Goal: Transaction & Acquisition: Purchase product/service

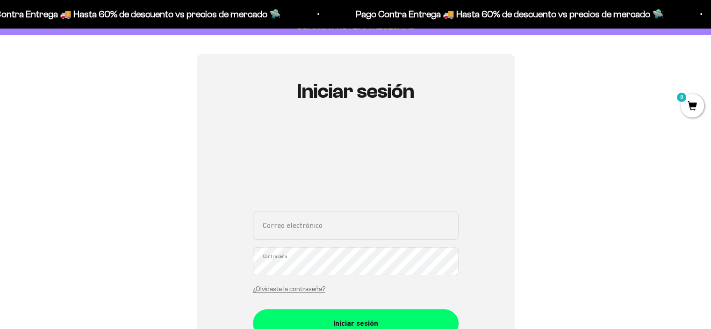
scroll to position [140, 0]
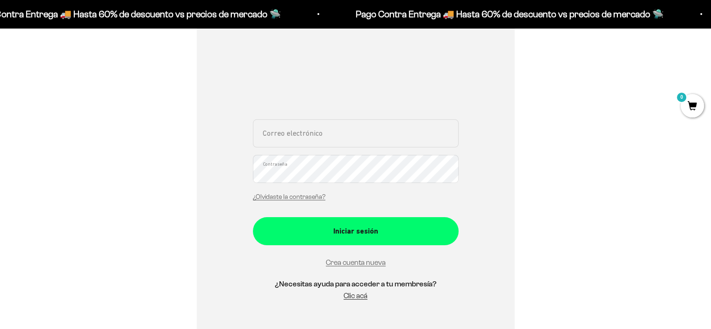
click at [302, 153] on div "Correo electrónico Contraseña ¿Olvidaste la contraseña?" at bounding box center [356, 162] width 206 height 87
click at [311, 129] on input "Correo electrónico" at bounding box center [356, 133] width 206 height 28
type input "johuson28@hotmail.com"
click at [253, 217] on button "Iniciar sesión" at bounding box center [356, 231] width 206 height 28
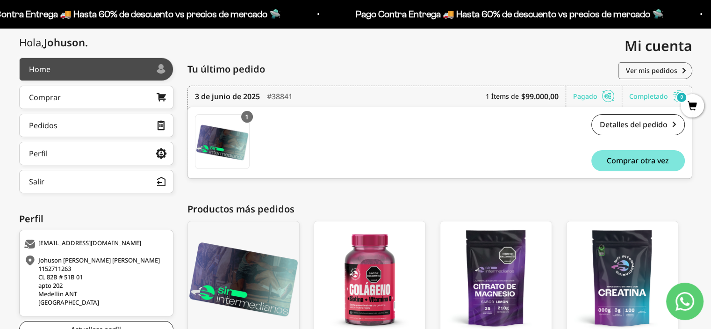
scroll to position [86, 0]
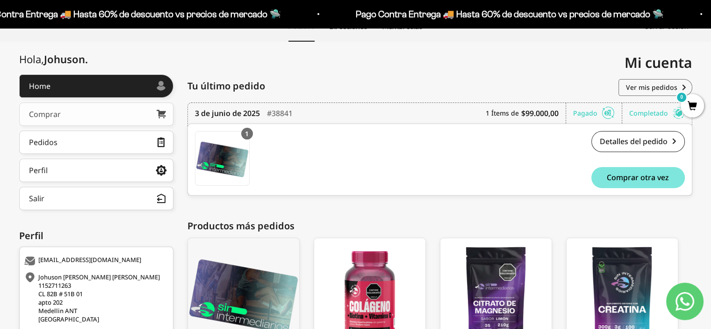
click at [64, 116] on link "Comprar" at bounding box center [96, 113] width 154 height 23
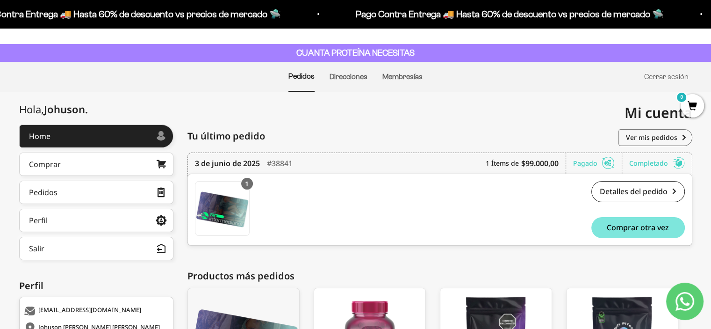
scroll to position [0, 0]
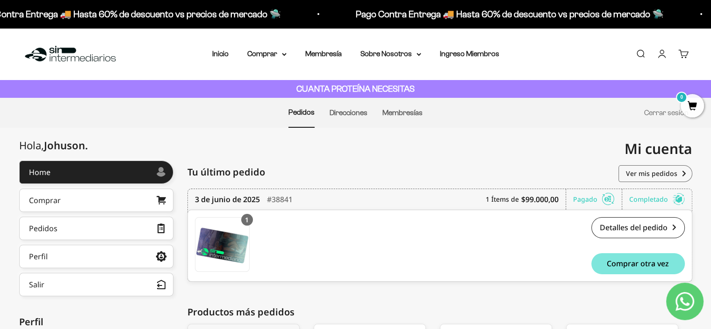
click at [266, 61] on div "Menú Buscar Inicio Comprar Proteínas Ver Todos Whey Iso Vegan Pancakes Pre-Entr…" at bounding box center [355, 54] width 711 height 52
click at [268, 57] on summary "Comprar" at bounding box center [266, 54] width 39 height 12
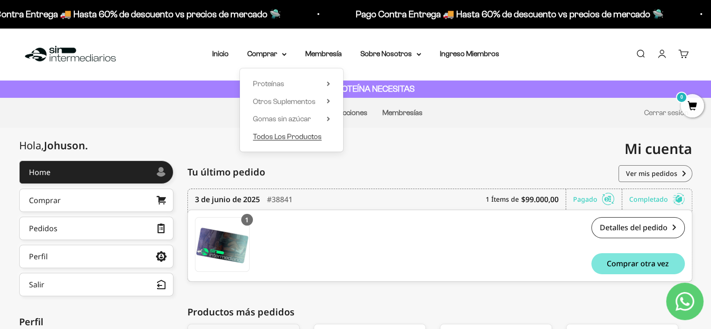
click at [285, 136] on span "Todos Los Productos" at bounding box center [287, 136] width 69 height 8
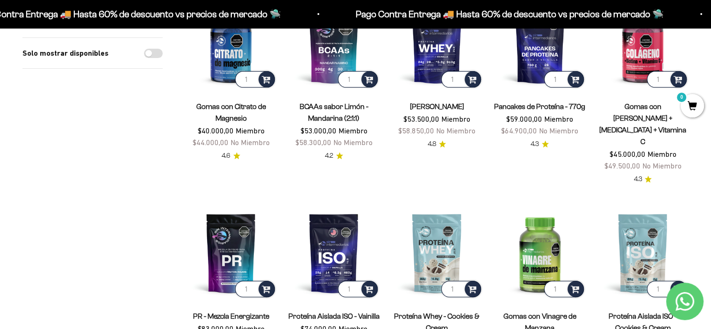
scroll to position [281, 0]
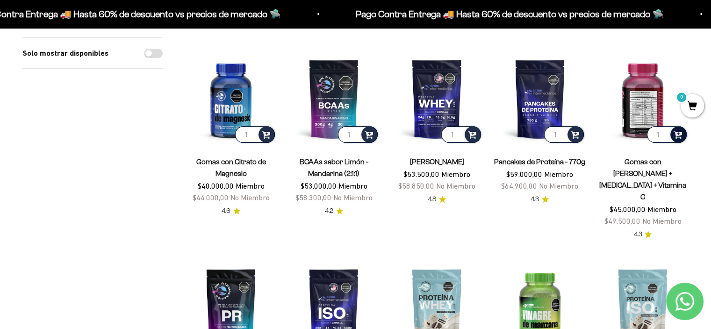
click at [677, 132] on span at bounding box center [678, 134] width 9 height 11
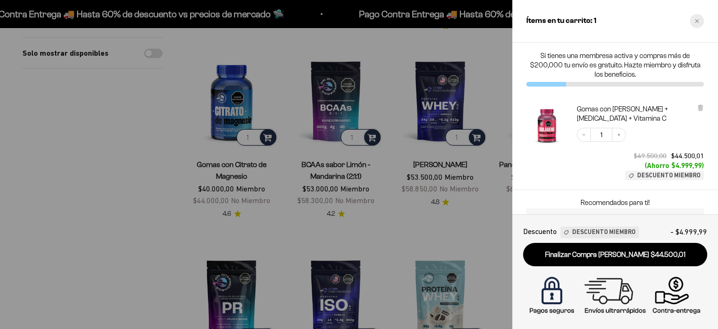
click at [701, 22] on div "Close cart" at bounding box center [697, 21] width 14 height 14
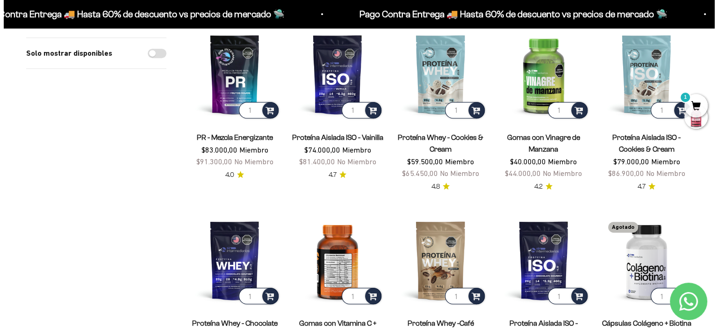
scroll to position [421, 0]
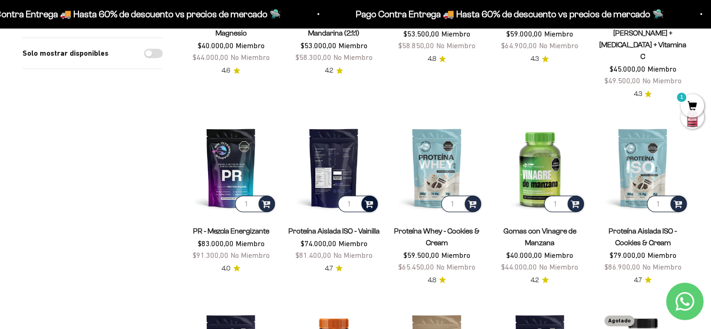
click at [371, 198] on span at bounding box center [369, 203] width 9 height 11
click at [370, 198] on span at bounding box center [369, 203] width 9 height 11
click at [356, 195] on input "2" at bounding box center [358, 203] width 40 height 16
type input "1"
click at [355, 195] on input "1" at bounding box center [358, 203] width 40 height 16
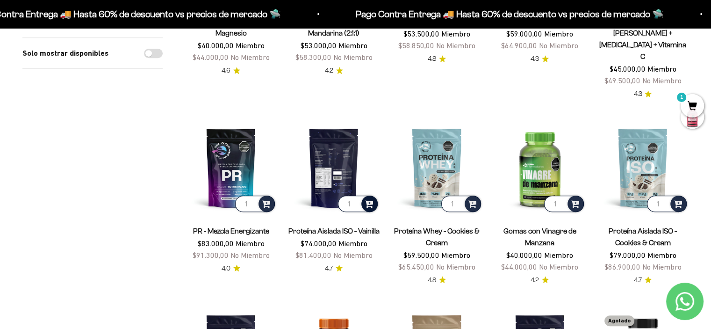
click at [369, 198] on span at bounding box center [369, 203] width 9 height 11
click at [340, 186] on span "Vanilla / 2 libras (910g)" at bounding box center [335, 189] width 56 height 7
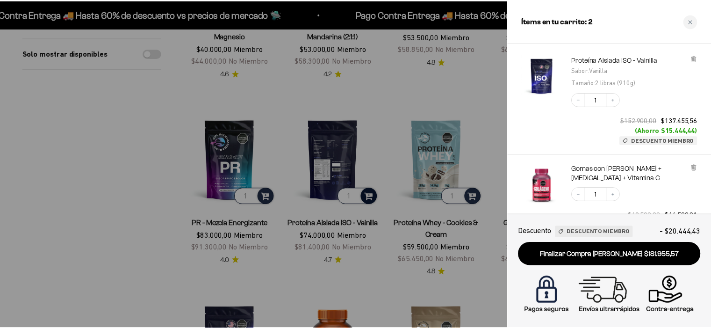
scroll to position [0, 0]
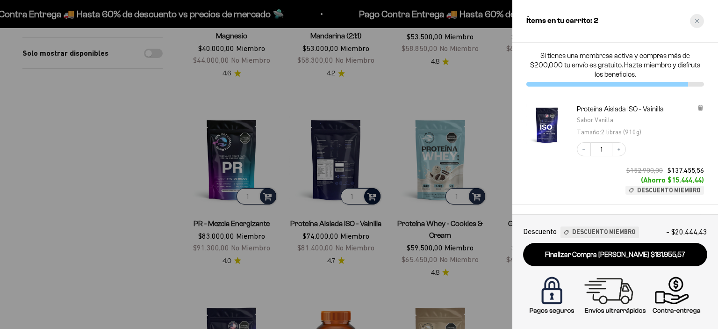
click at [700, 19] on div "Close cart" at bounding box center [697, 21] width 14 height 14
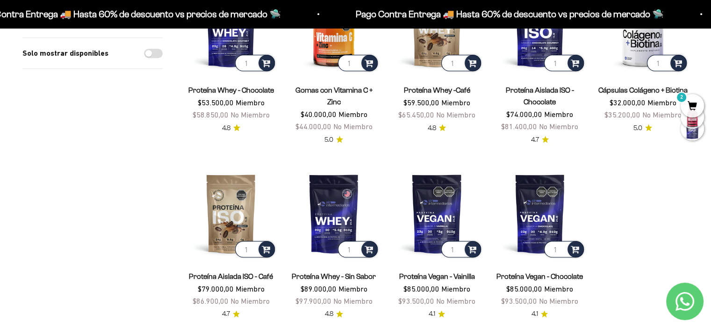
scroll to position [842, 0]
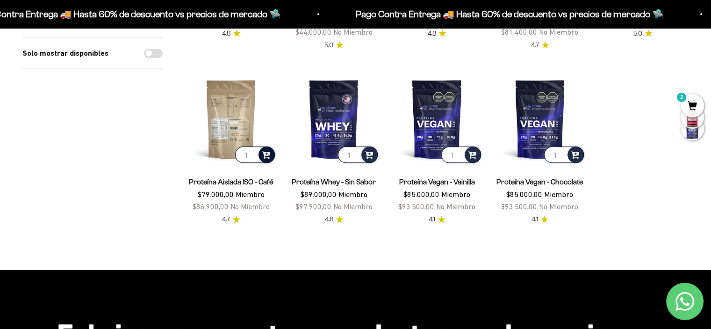
click at [267, 149] on span at bounding box center [266, 154] width 9 height 11
click at [247, 137] on span "Café / 2 libras (910g)" at bounding box center [231, 140] width 52 height 7
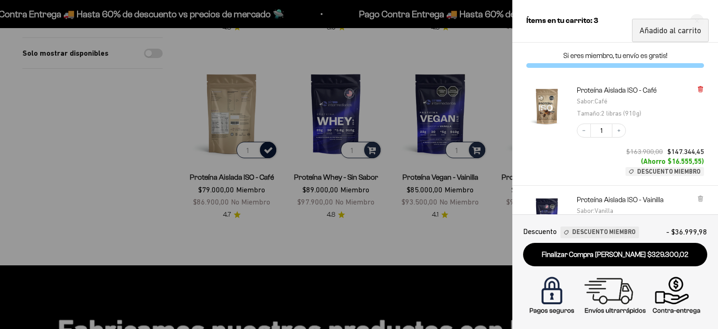
click at [700, 89] on icon at bounding box center [701, 88] width 2 height 5
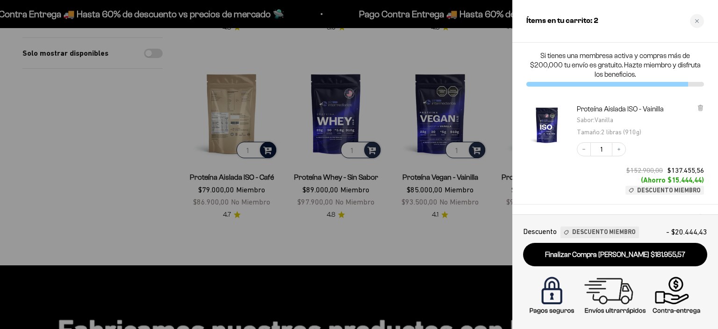
click at [389, 226] on div at bounding box center [359, 164] width 718 height 329
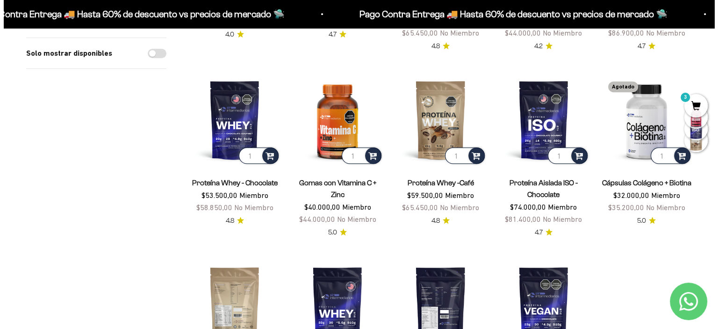
scroll to position [608, 0]
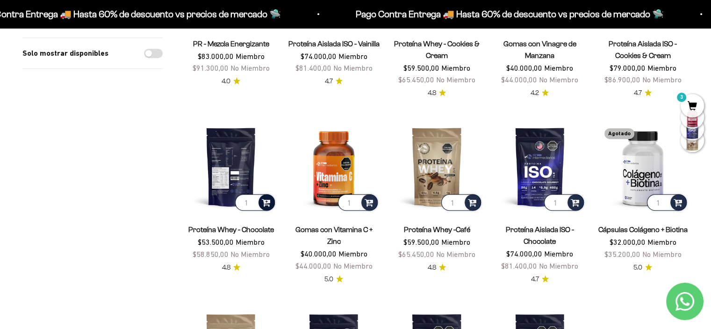
click at [268, 196] on span at bounding box center [266, 201] width 9 height 11
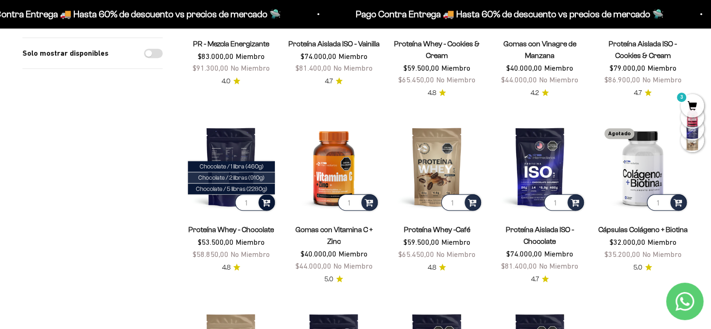
click at [253, 174] on span "Chocolate / 2 libras (910g)" at bounding box center [231, 177] width 66 height 7
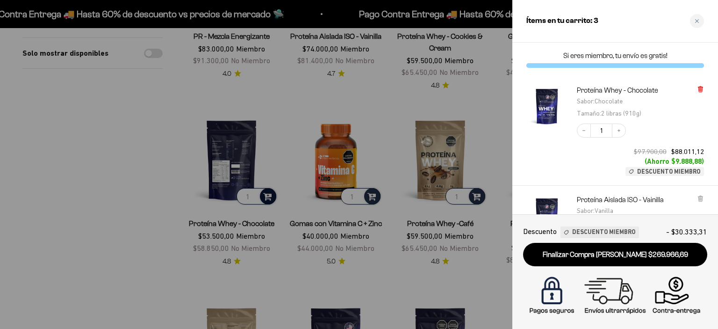
click at [702, 87] on icon at bounding box center [701, 88] width 2 height 5
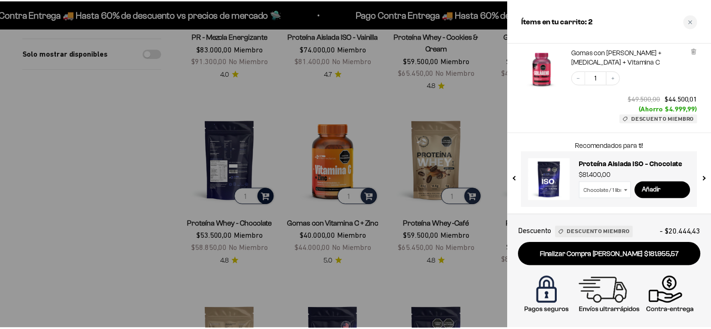
scroll to position [0, 0]
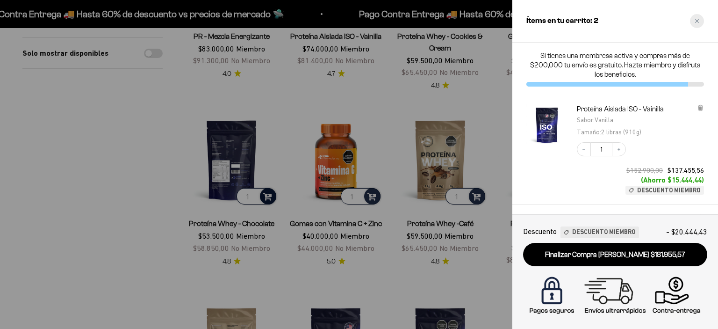
click at [700, 21] on div "Close cart" at bounding box center [697, 21] width 14 height 14
